Goal: Task Accomplishment & Management: Manage account settings

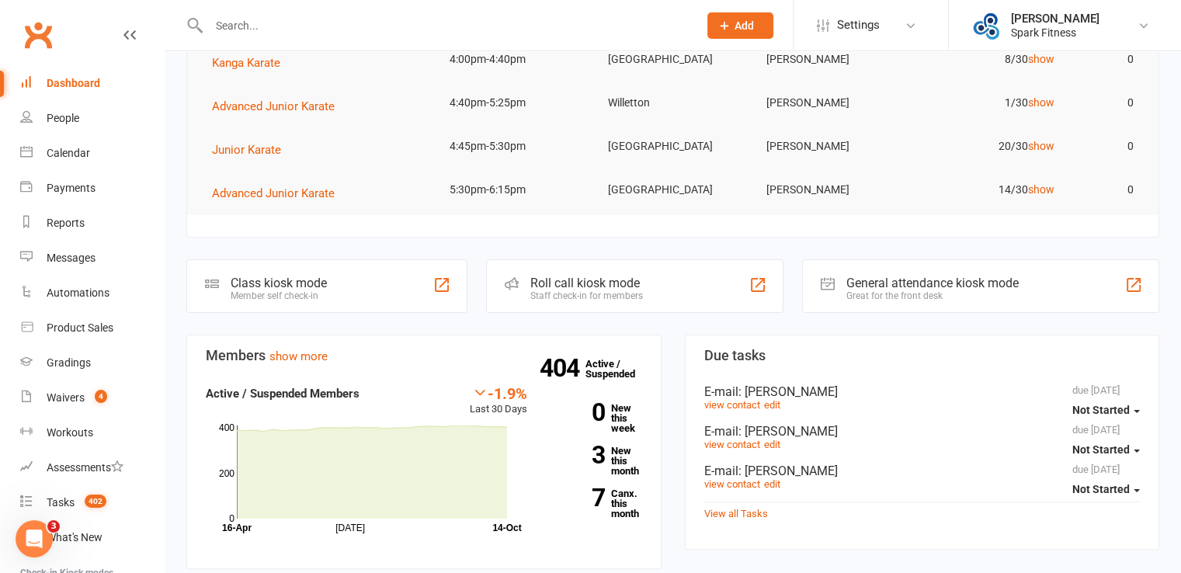
scroll to position [233, 0]
click at [617, 457] on link "3 New this month" at bounding box center [597, 459] width 92 height 30
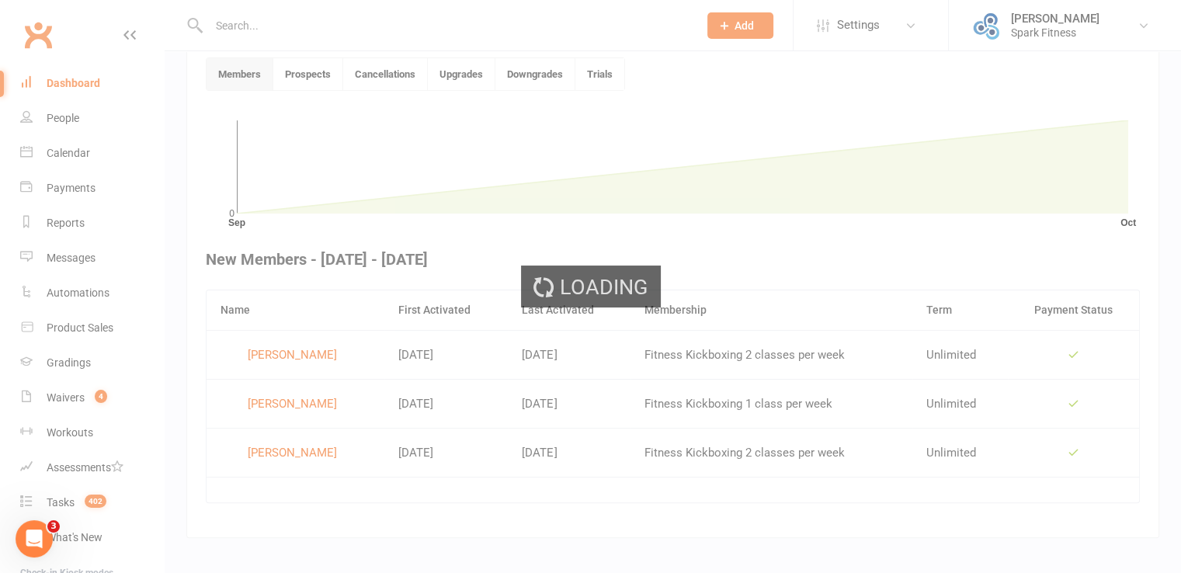
scroll to position [424, 0]
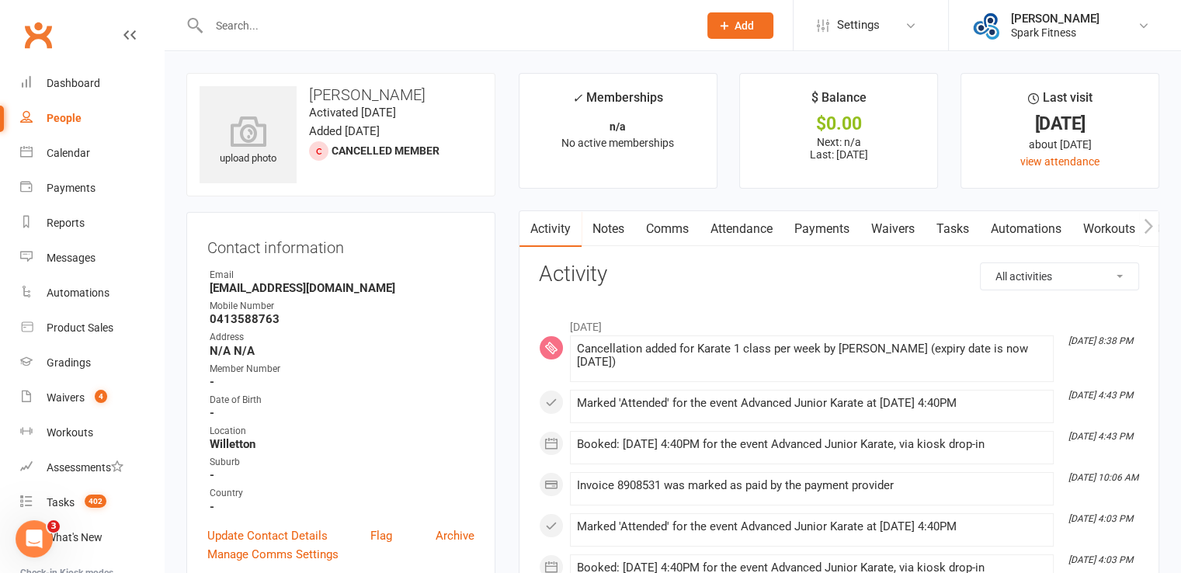
click at [89, 60] on div "Clubworx" at bounding box center [82, 44] width 164 height 57
click at [85, 70] on link "Dashboard" at bounding box center [92, 83] width 144 height 35
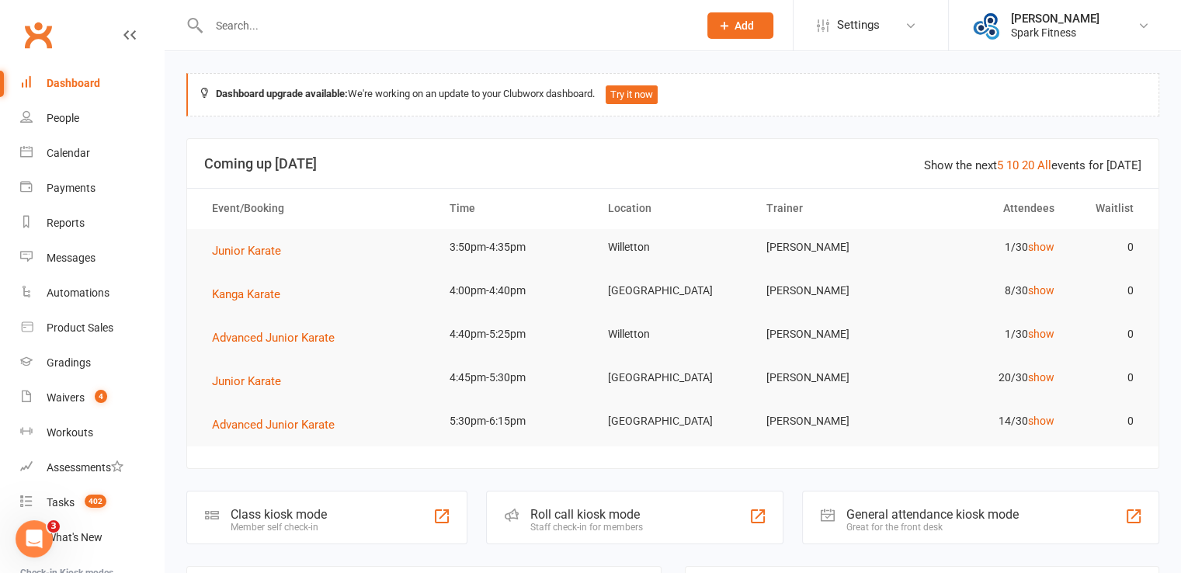
scroll to position [155, 0]
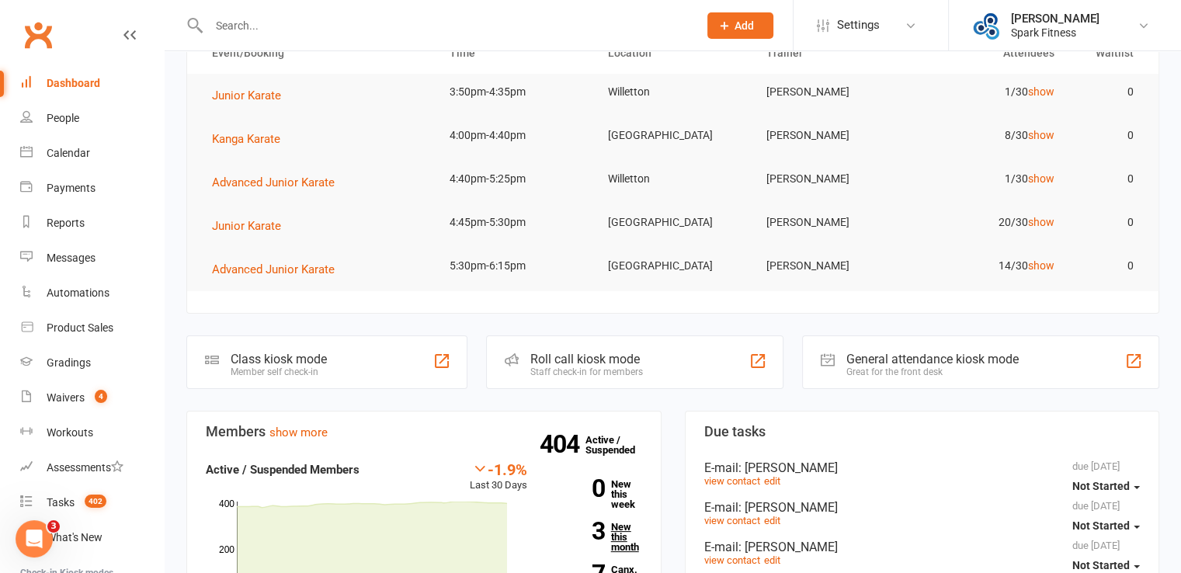
click at [605, 538] on link "3 New this month" at bounding box center [597, 537] width 92 height 30
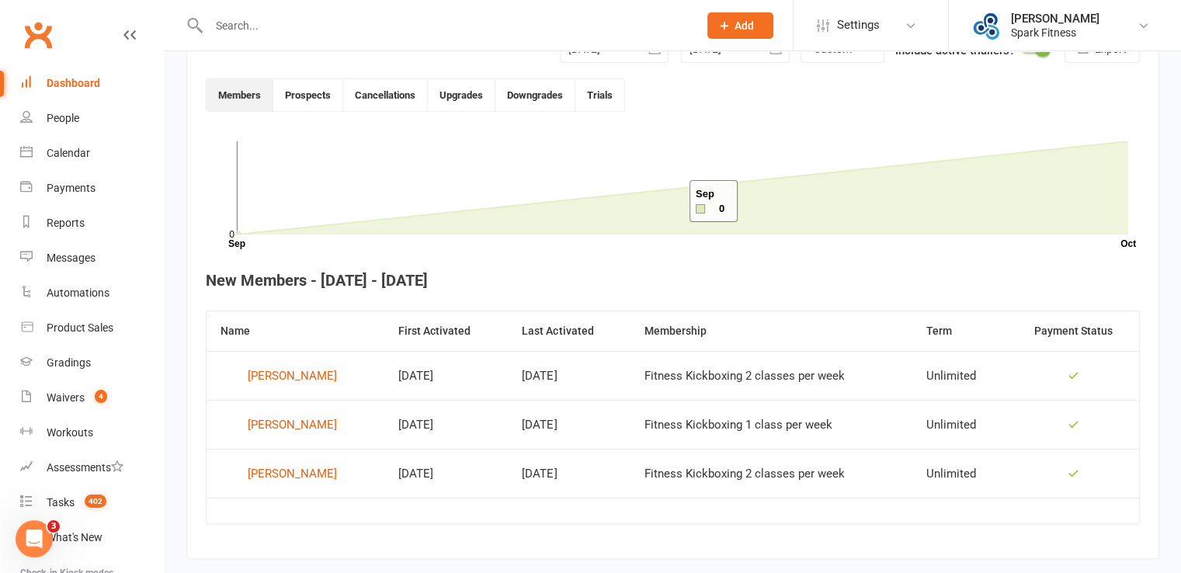
scroll to position [424, 0]
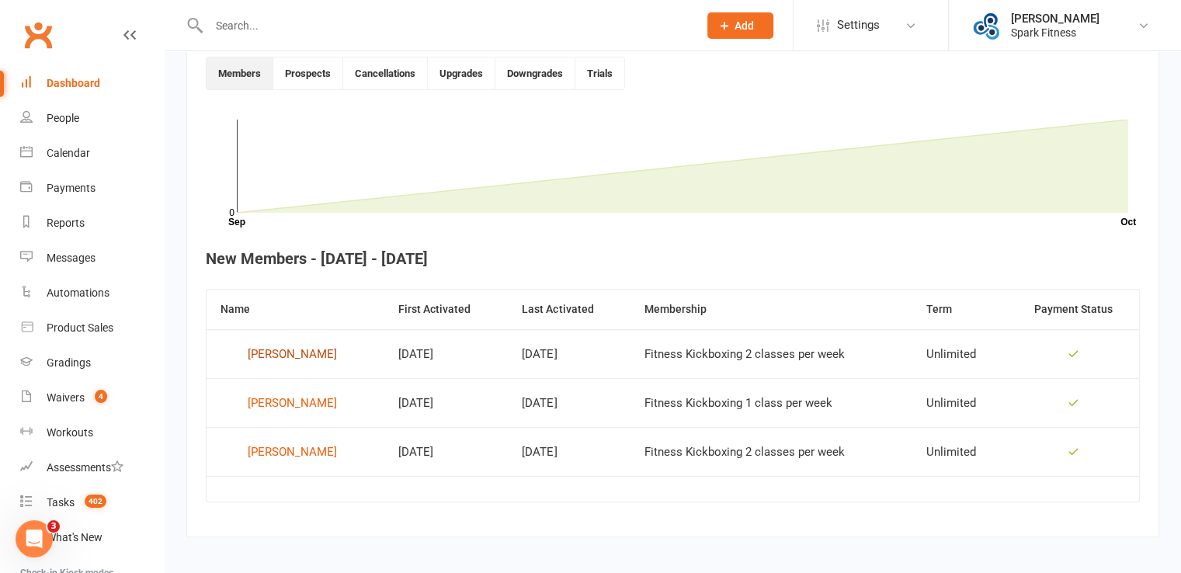
click at [291, 355] on div "[PERSON_NAME]" at bounding box center [292, 353] width 89 height 23
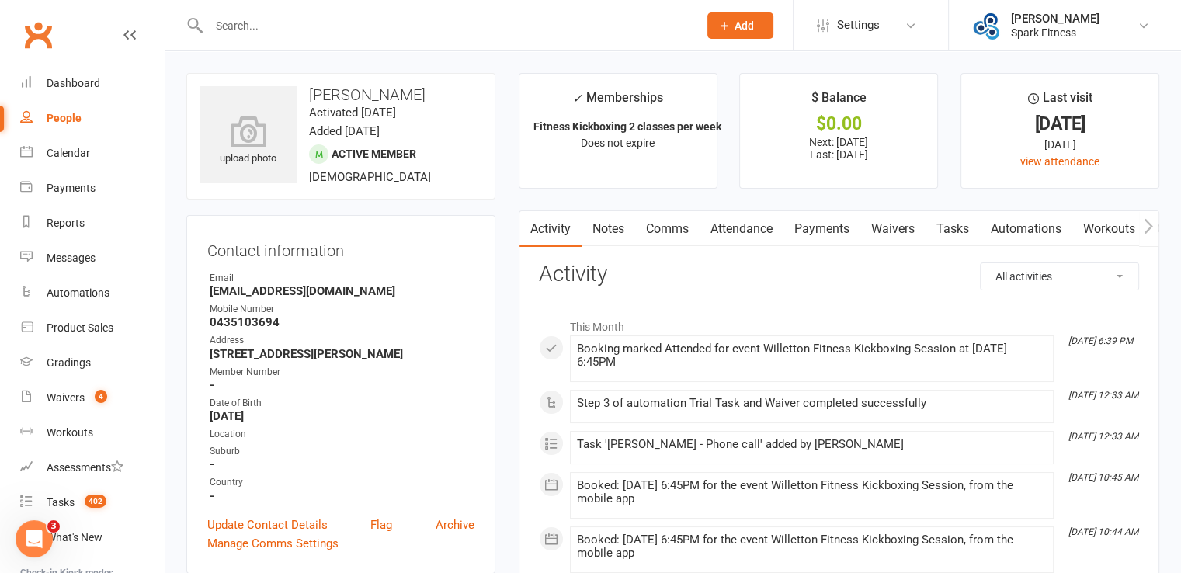
click at [797, 222] on link "Payments" at bounding box center [822, 229] width 77 height 36
